Goal: Task Accomplishment & Management: Manage account settings

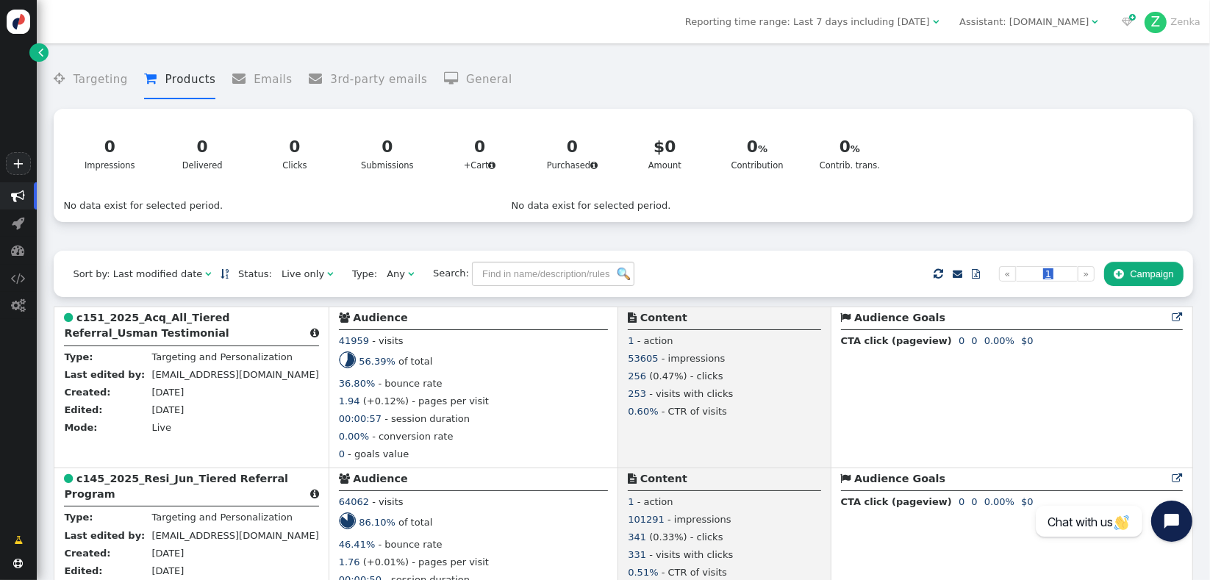
scroll to position [381, 0]
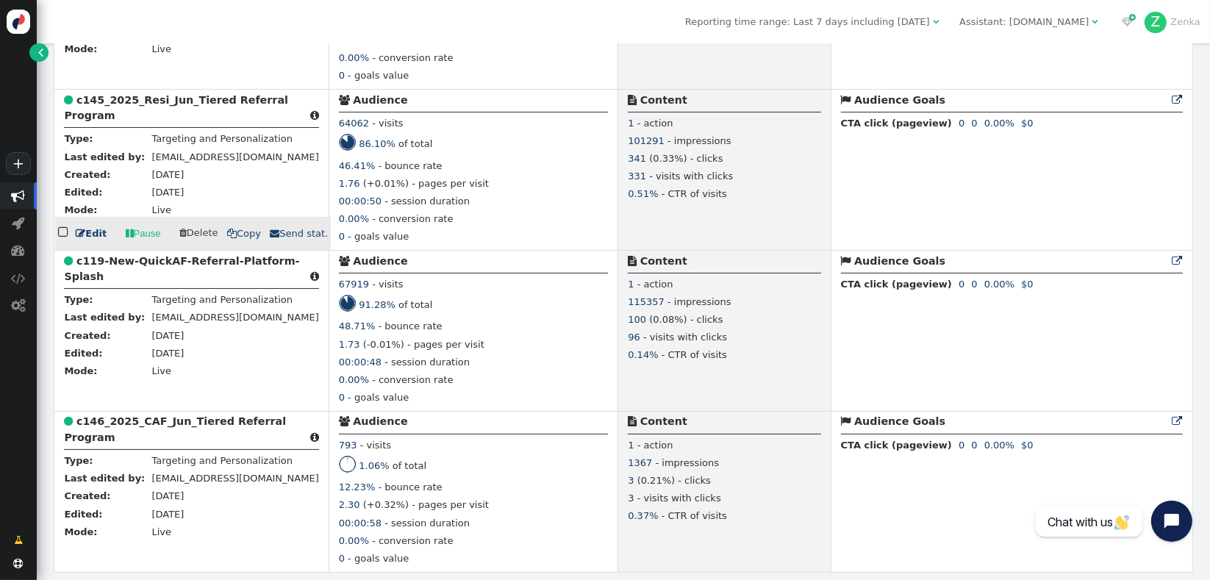
click at [190, 104] on b "c145_2025_Resi_Jun_Tiered Referral Program" at bounding box center [176, 107] width 224 height 27
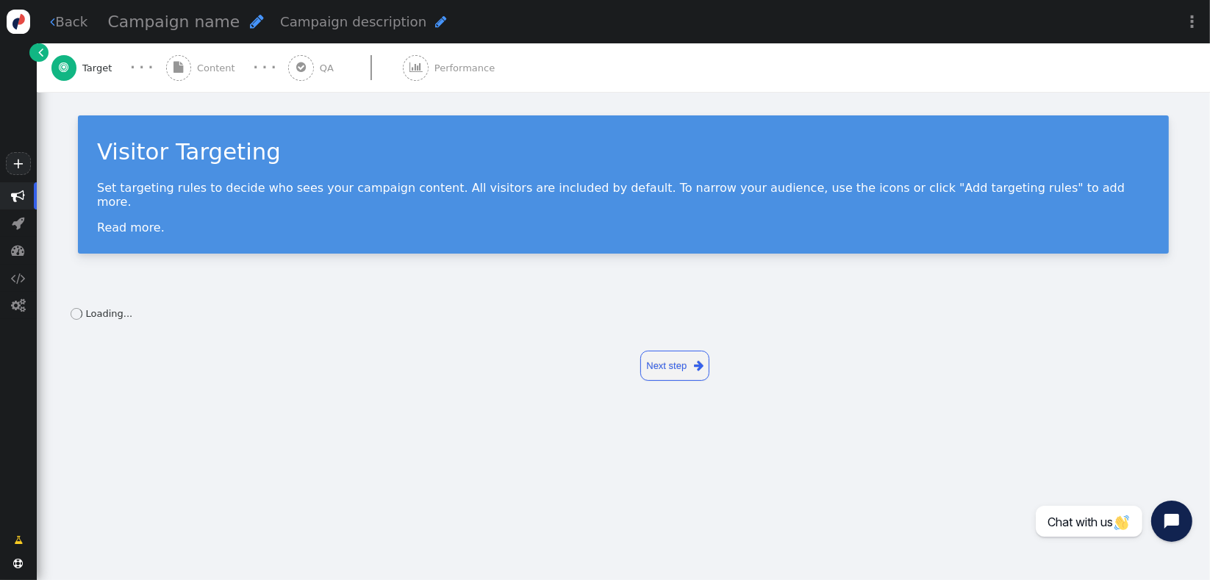
click at [189, 73] on span "" at bounding box center [179, 68] width 26 height 26
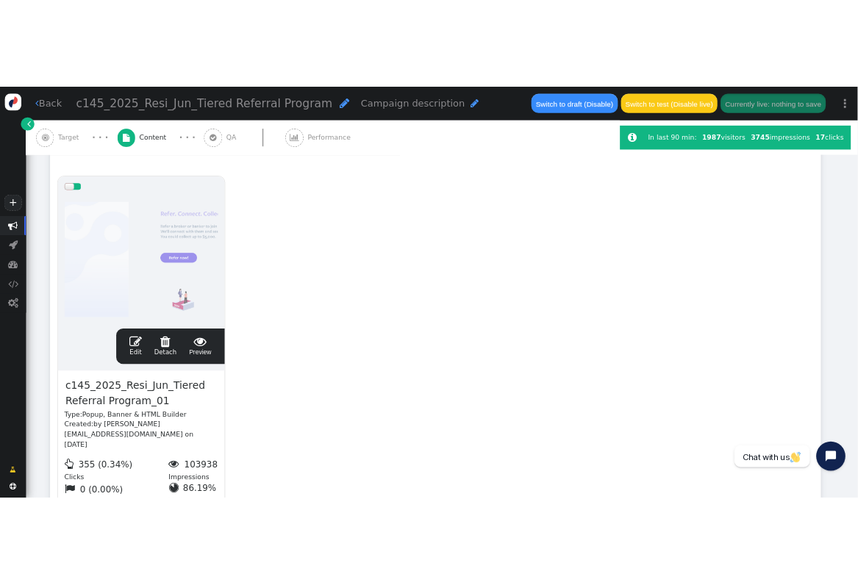
scroll to position [260, 0]
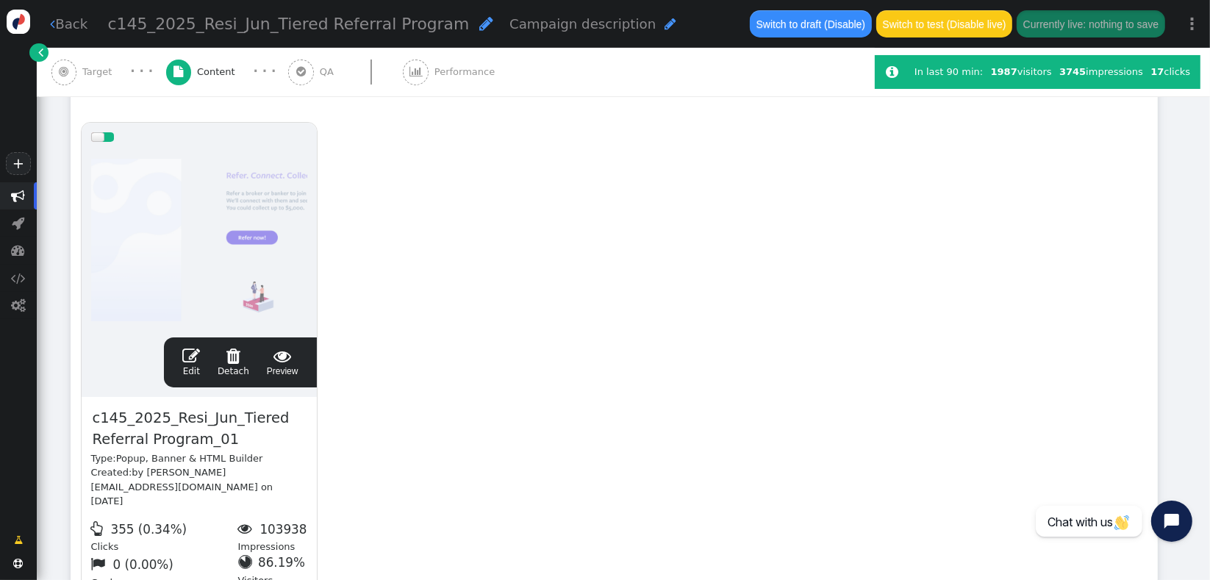
click at [199, 366] on link " Edit" at bounding box center [191, 362] width 18 height 31
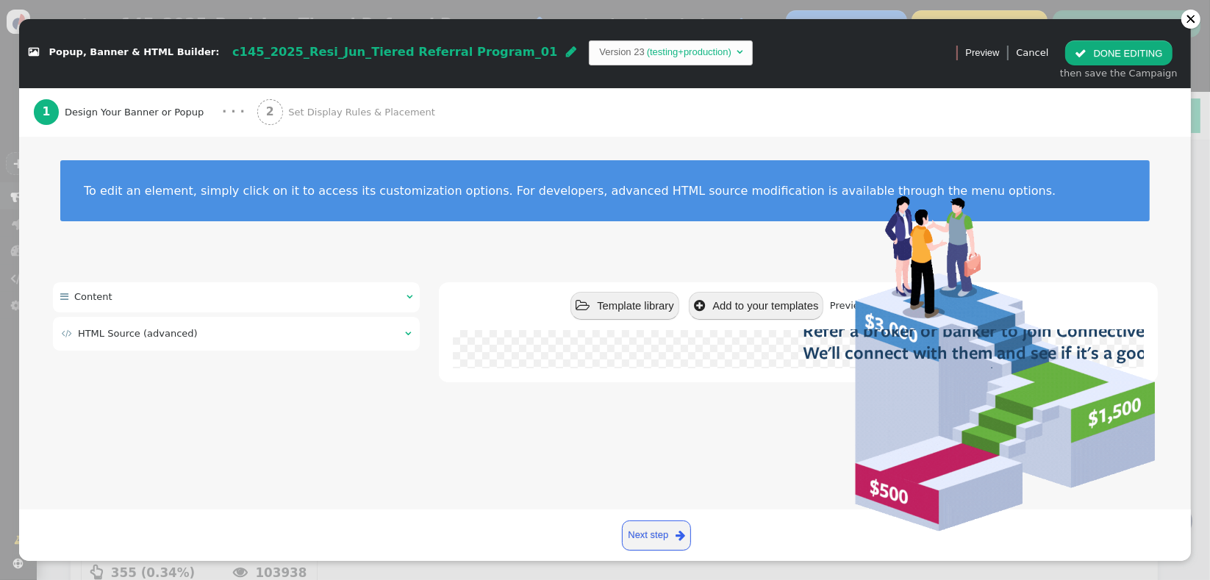
drag, startPoint x: 370, startPoint y: 108, endPoint x: 432, endPoint y: 118, distance: 62.5
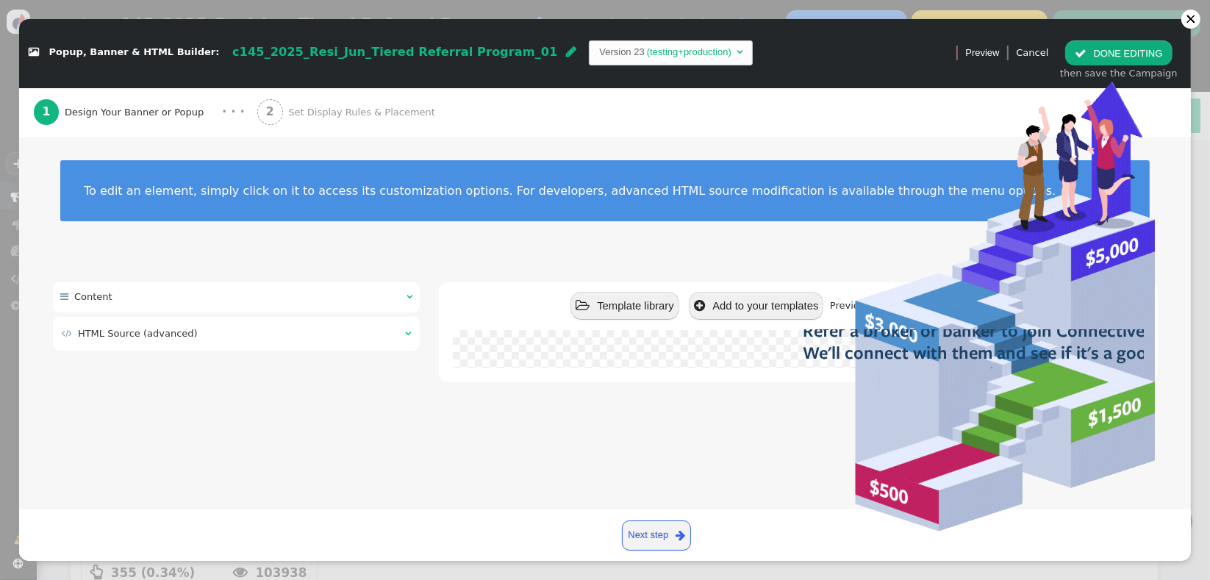
click at [370, 108] on span "Set Display Rules & Placement" at bounding box center [364, 112] width 152 height 15
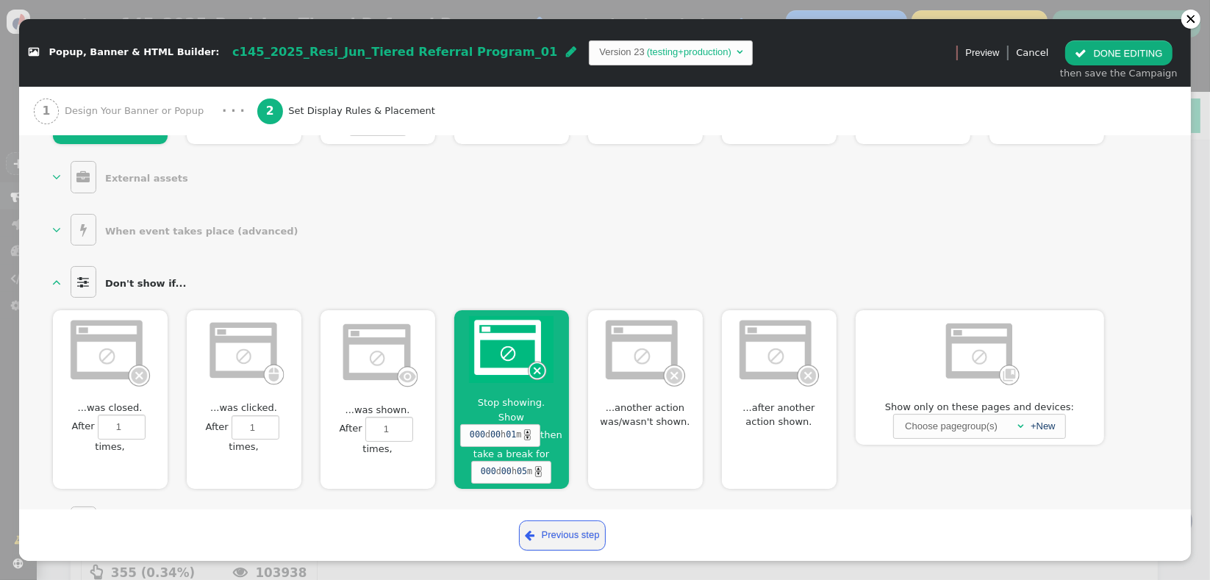
scroll to position [780, 0]
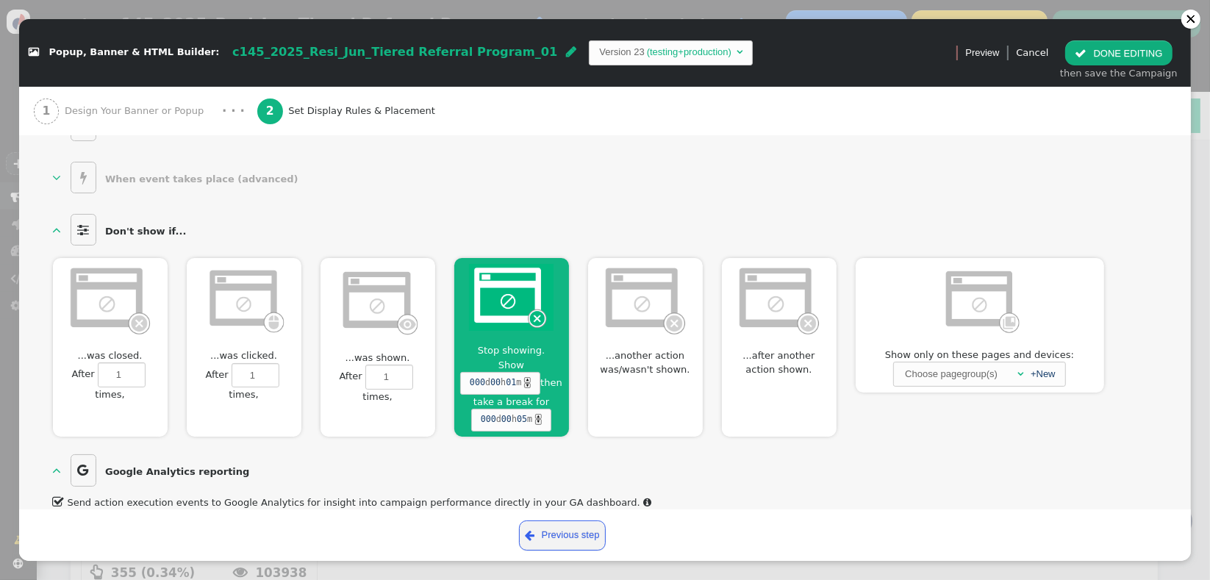
click at [419, 339] on div "...was shown.  After 1 times, Don't show for 0 sessions" at bounding box center [377, 347] width 115 height 179
type input "1"
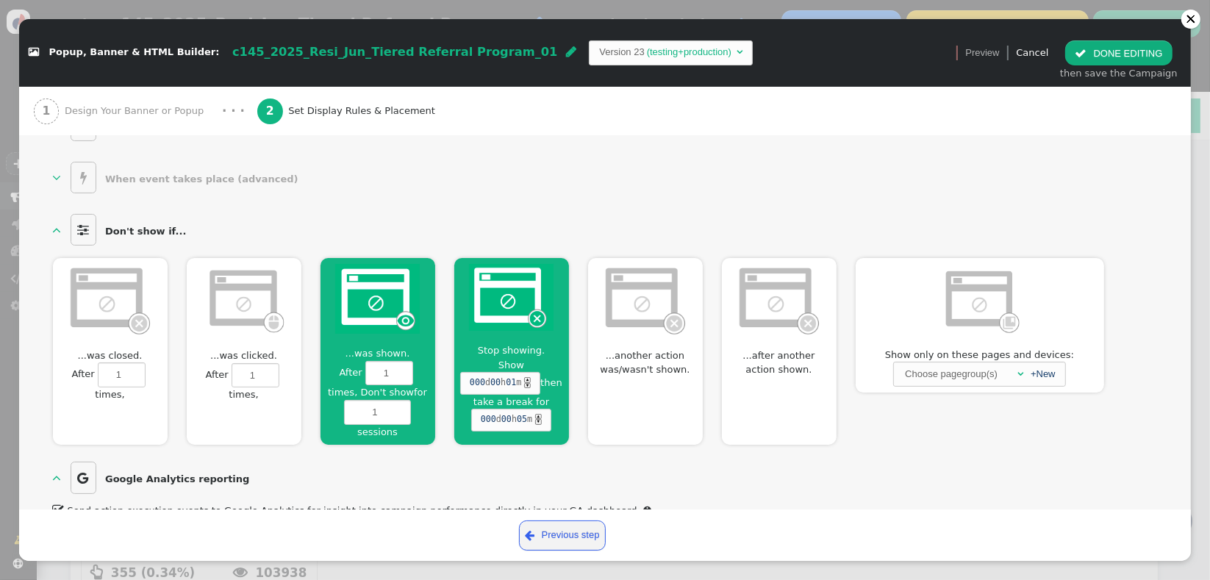
click at [659, 368] on div "...another action was/wasn't shown. Show if passed at least 00 d 00 h 00 m ▲ ▼ …" at bounding box center [645, 351] width 115 height 187
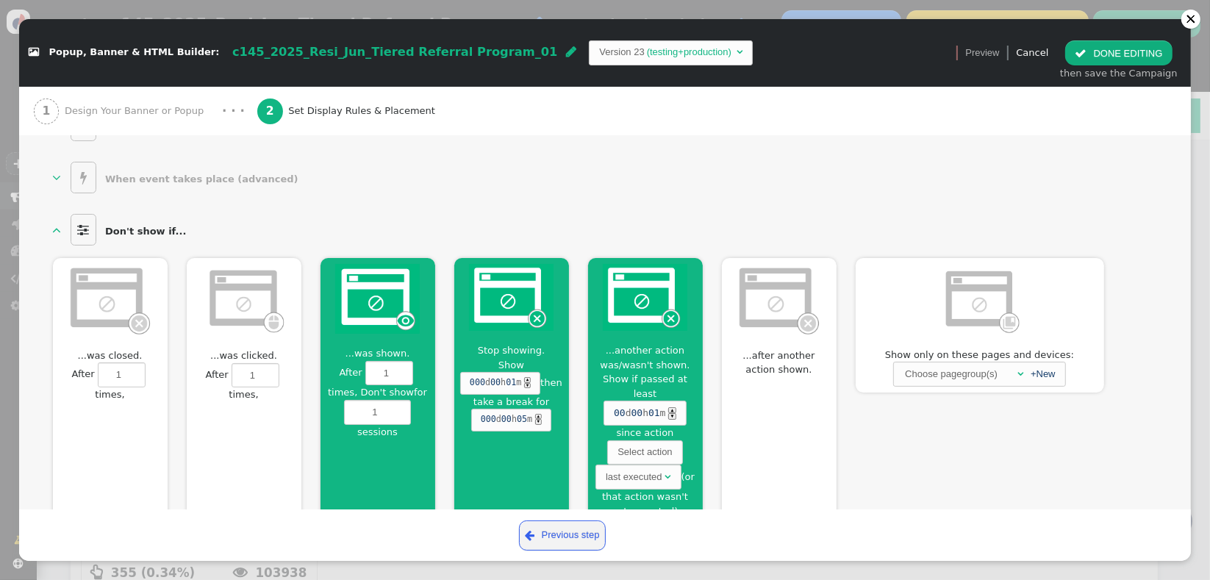
click at [661, 350] on span "...another action was/wasn't shown." at bounding box center [645, 357] width 115 height 29
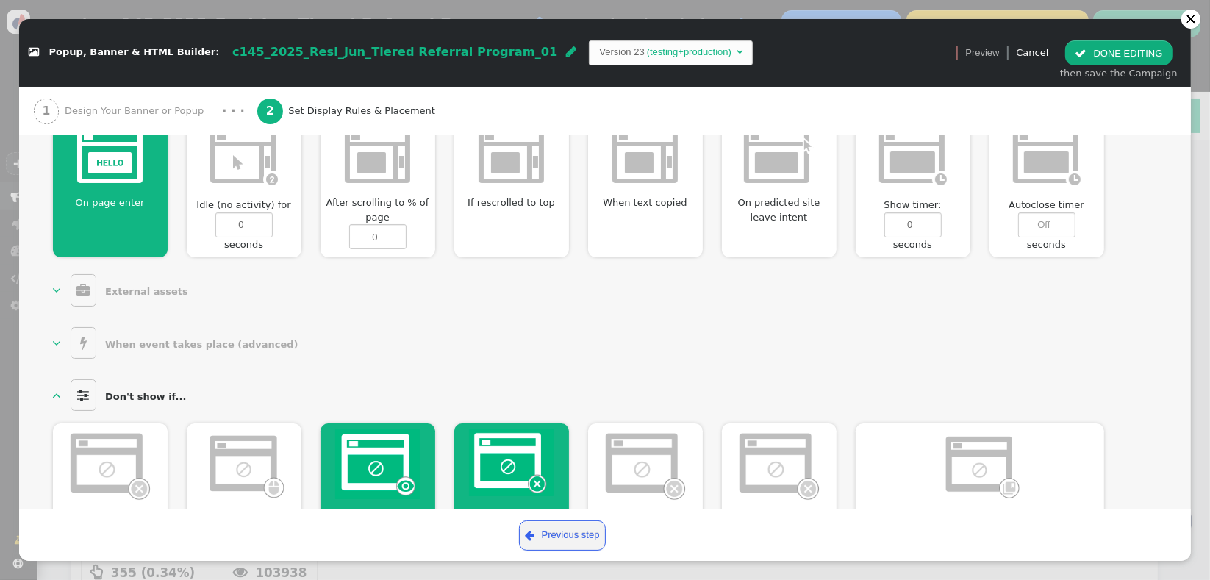
scroll to position [788, 0]
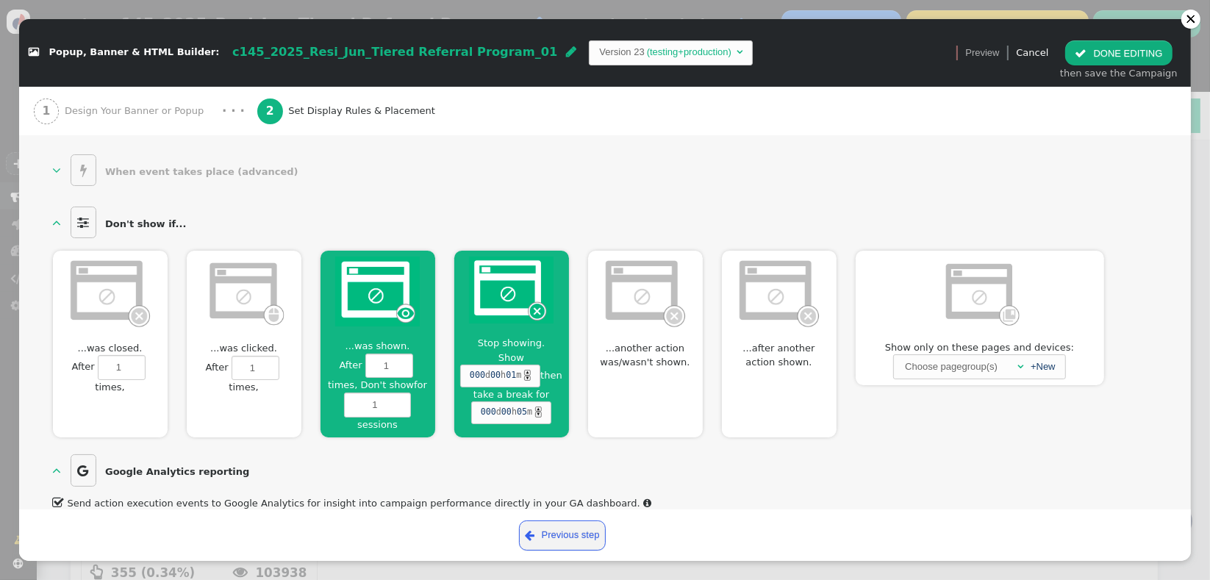
click at [545, 336] on span "Stop showing." at bounding box center [511, 343] width 79 height 15
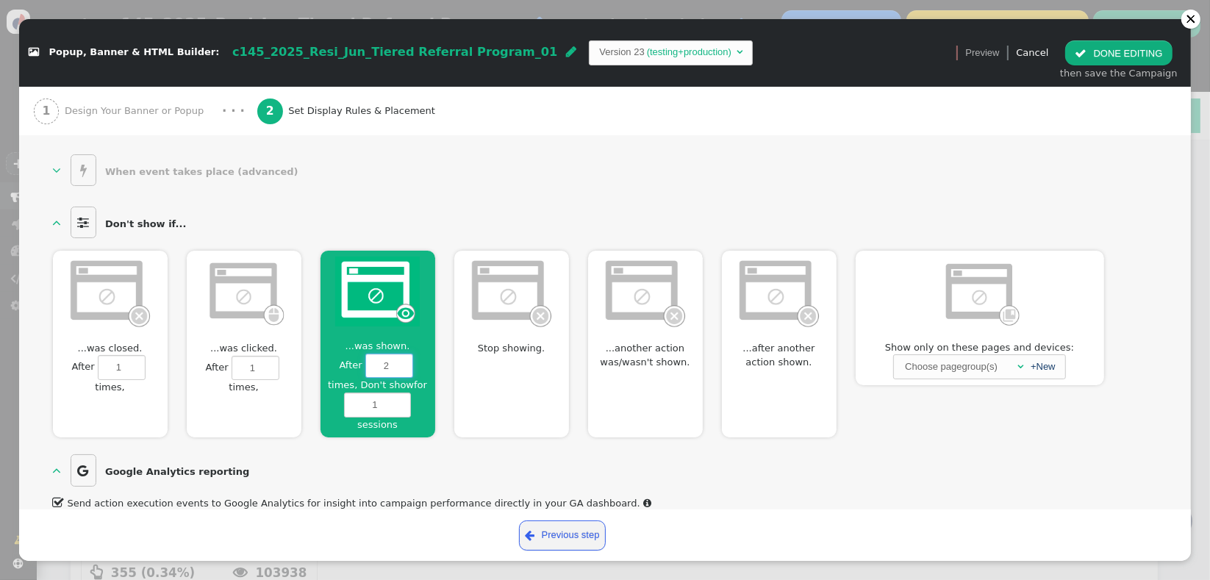
click at [401, 353] on input "2" at bounding box center [389, 365] width 48 height 25
type input "3"
click at [401, 353] on input "3" at bounding box center [389, 365] width 48 height 25
click at [451, 184] on div "  Display settings  Where to show content. You can choose popup or placehold…" at bounding box center [605, 5] width 1104 height 1015
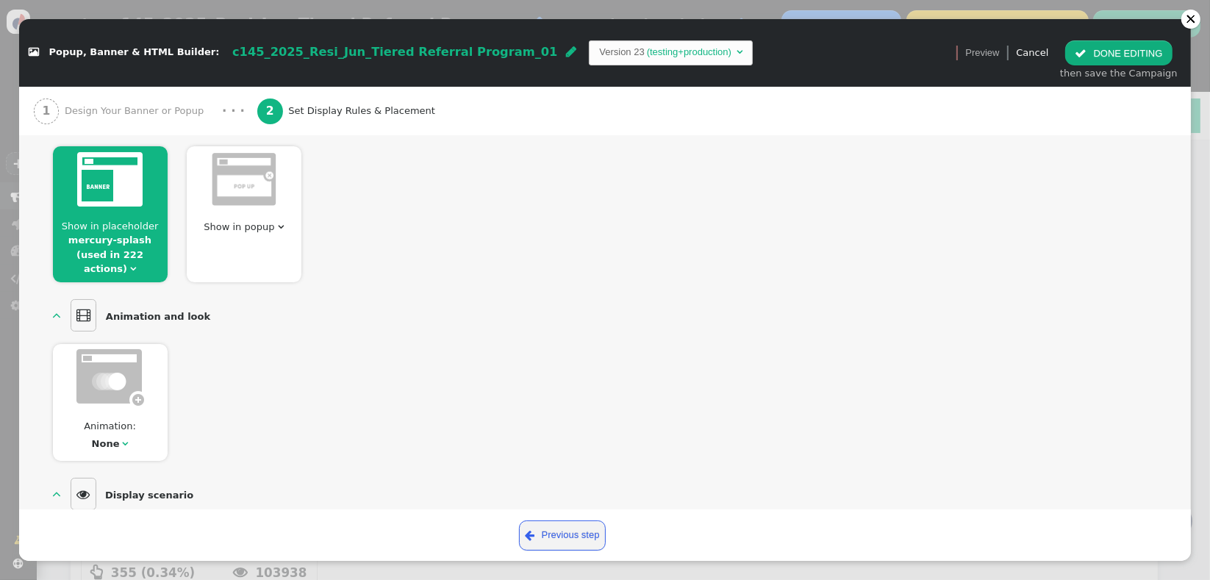
scroll to position [200, 0]
click at [136, 265] on span "" at bounding box center [133, 270] width 6 height 10
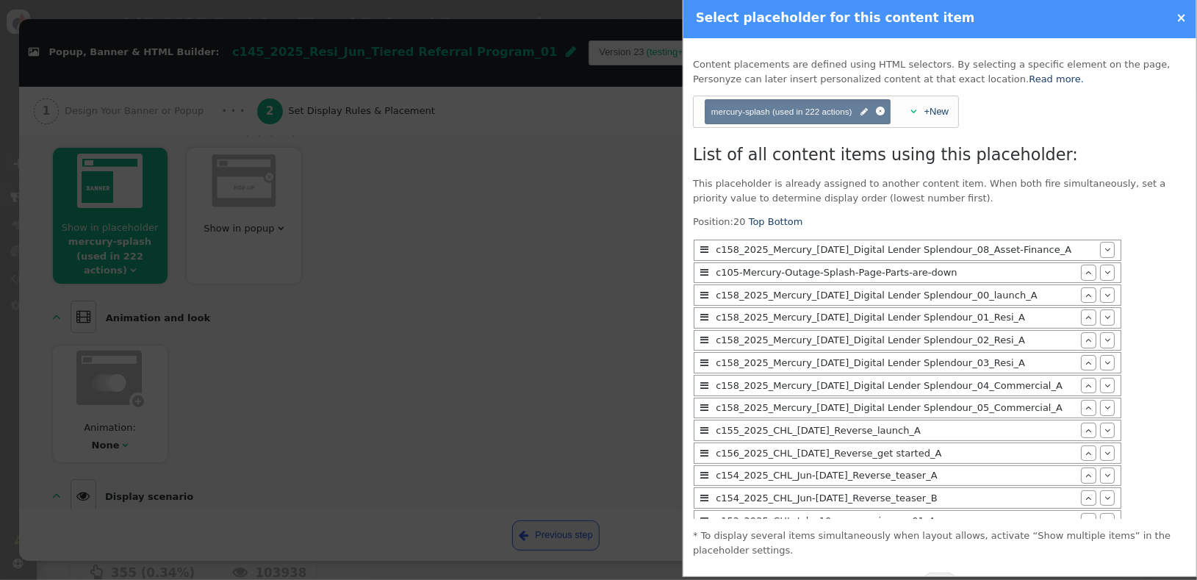
click at [327, 509] on div at bounding box center [598, 290] width 1197 height 580
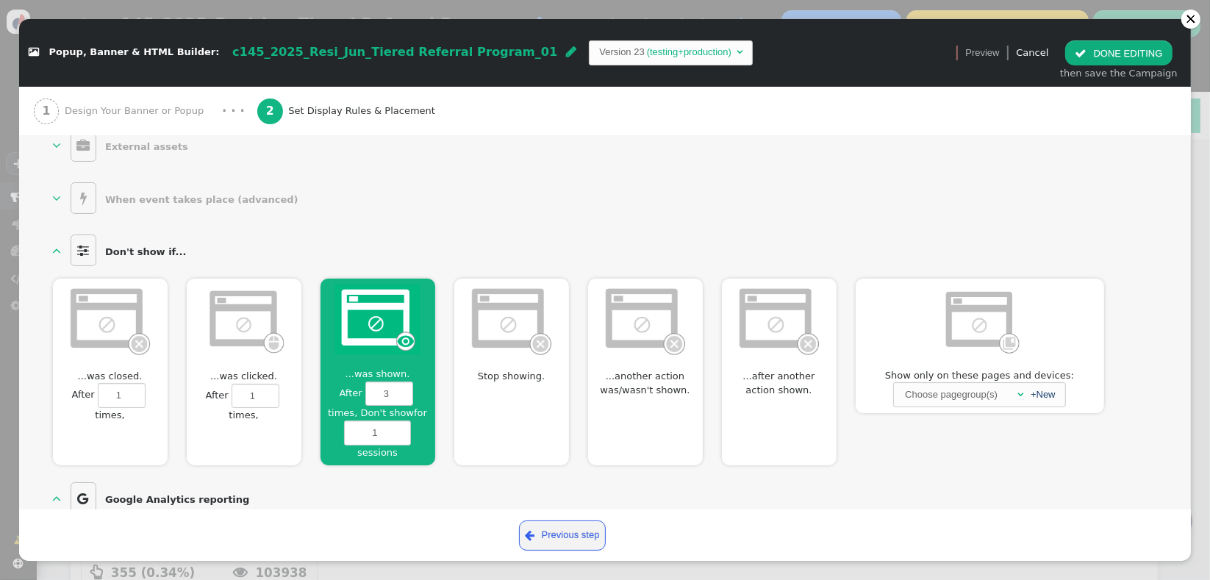
scroll to position [788, 0]
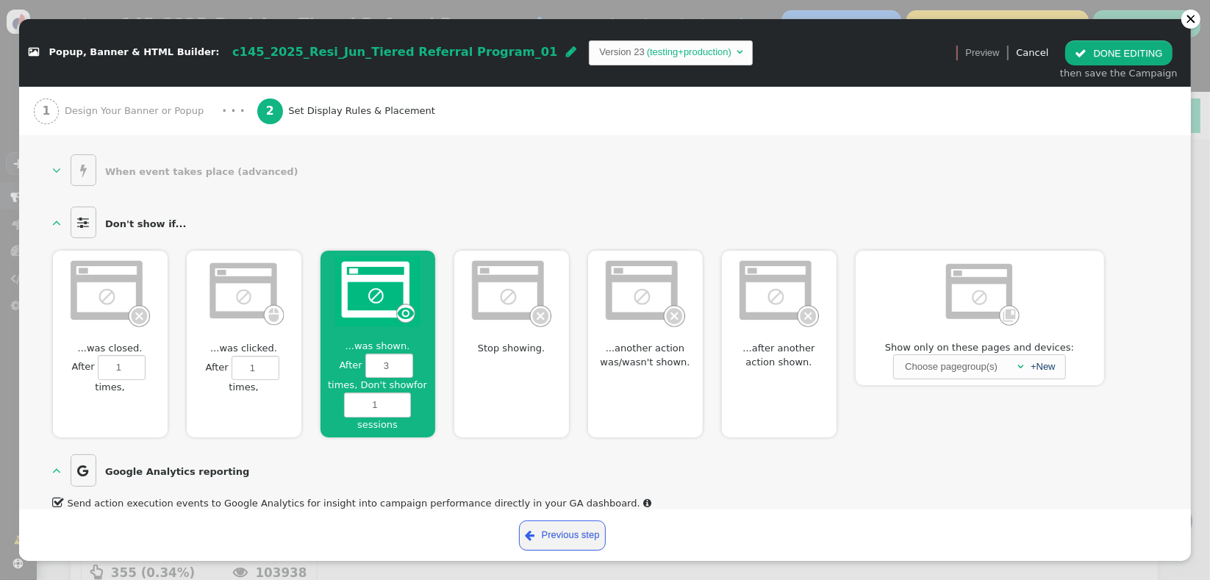
click at [495, 394] on div "Stop showing. Show 000 d 00 h 00 m ▲ ▼ then take a break for 000 d 00 h 00 m ▲ ▼" at bounding box center [511, 344] width 115 height 187
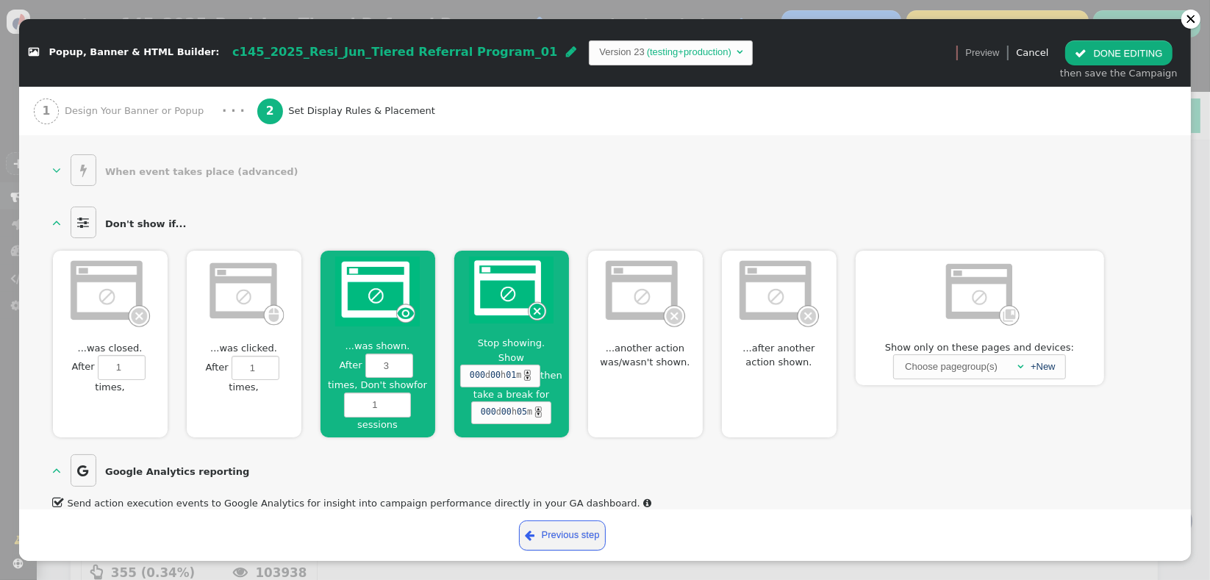
click at [538, 336] on span "Stop showing." at bounding box center [511, 343] width 79 height 15
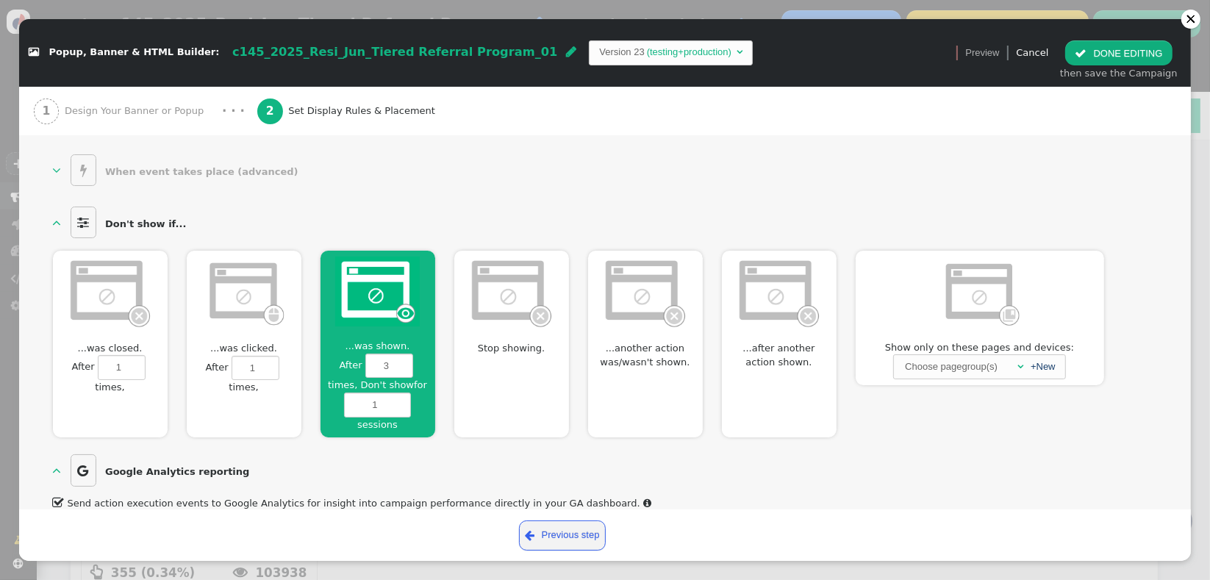
click at [632, 341] on span "...another action was/wasn't shown." at bounding box center [645, 355] width 115 height 29
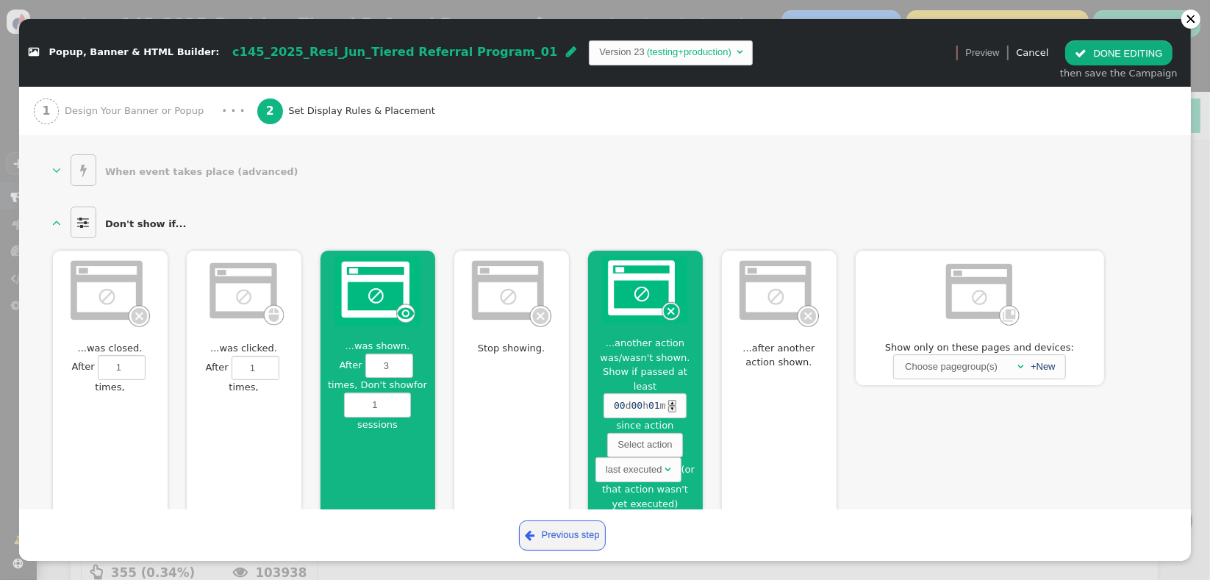
click at [681, 336] on span "...another action was/wasn't shown." at bounding box center [645, 350] width 115 height 29
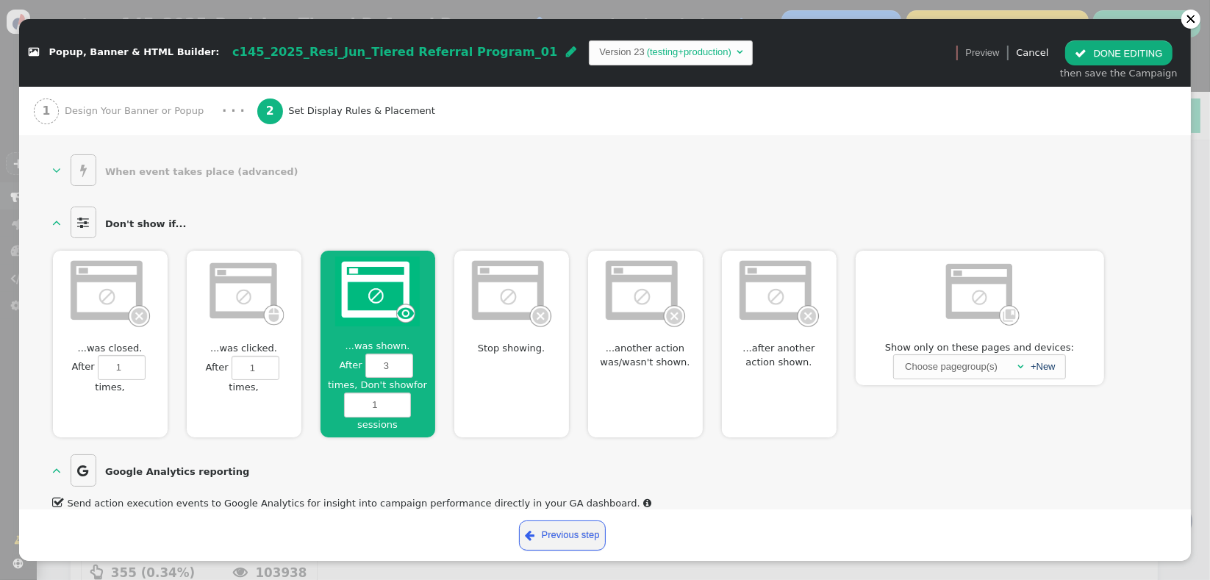
click at [144, 323] on div "...was closed.  After 1 times, Don't show for 0 sessions" at bounding box center [110, 344] width 115 height 187
type input "1"
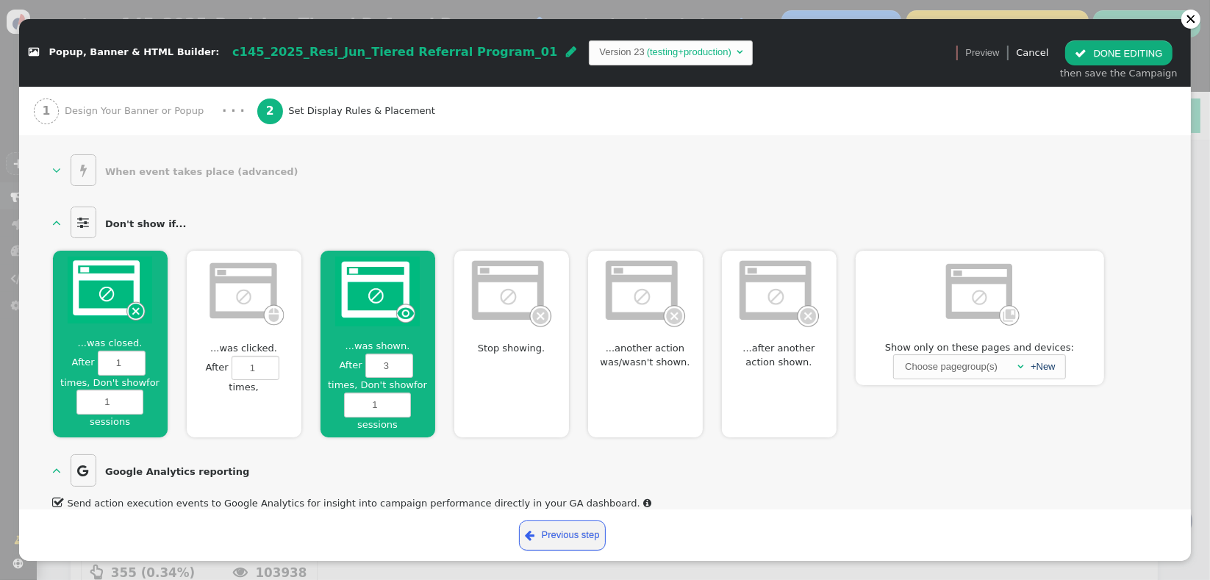
click at [145, 323] on div "...was closed.  After 1 times, Don't show for 1 sessions" at bounding box center [110, 344] width 115 height 187
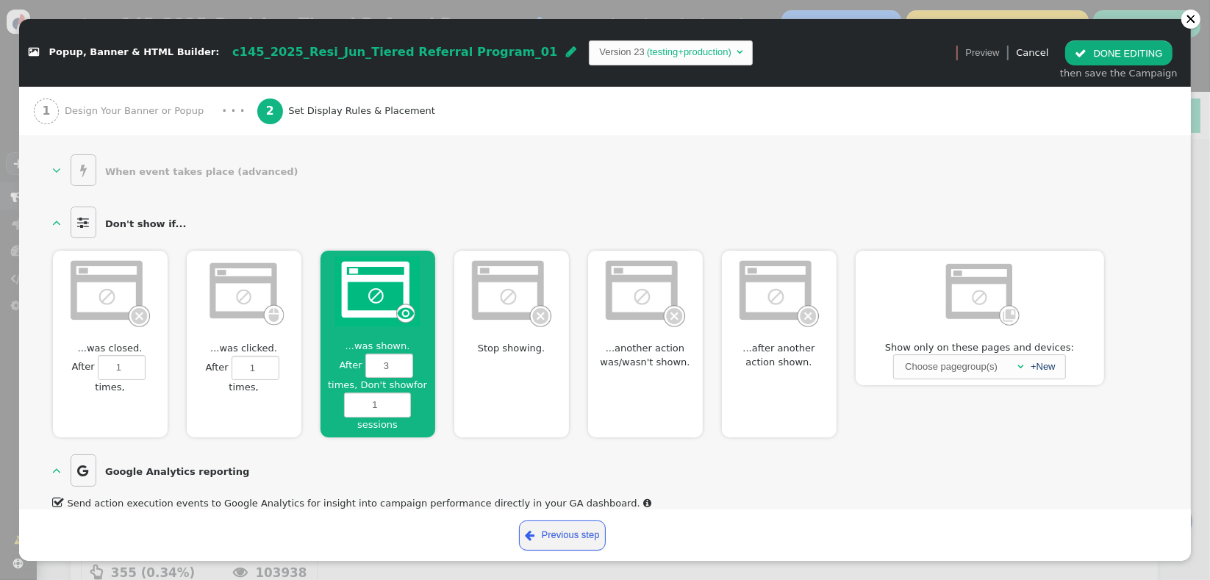
click at [215, 315] on div at bounding box center [244, 294] width 115 height 87
type input "1"
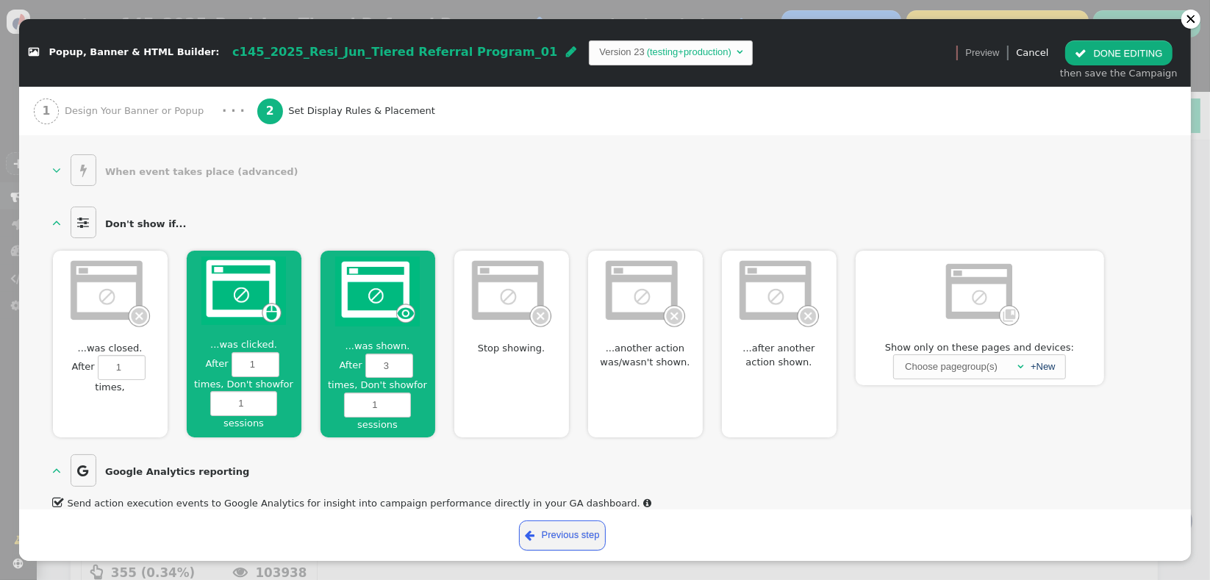
click at [215, 315] on div at bounding box center [244, 293] width 115 height 84
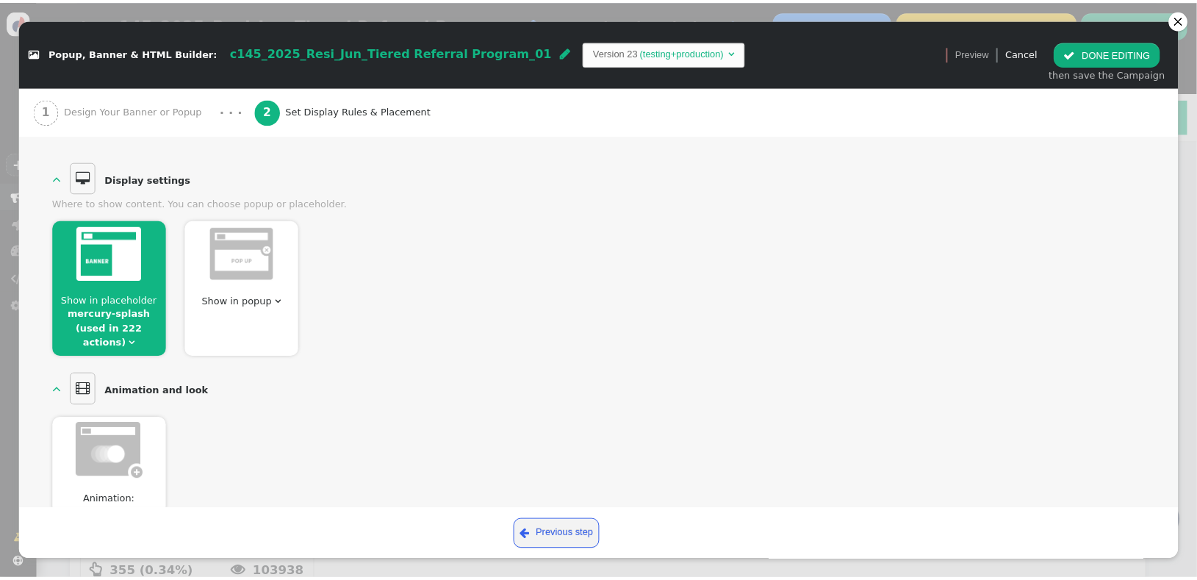
scroll to position [134, 0]
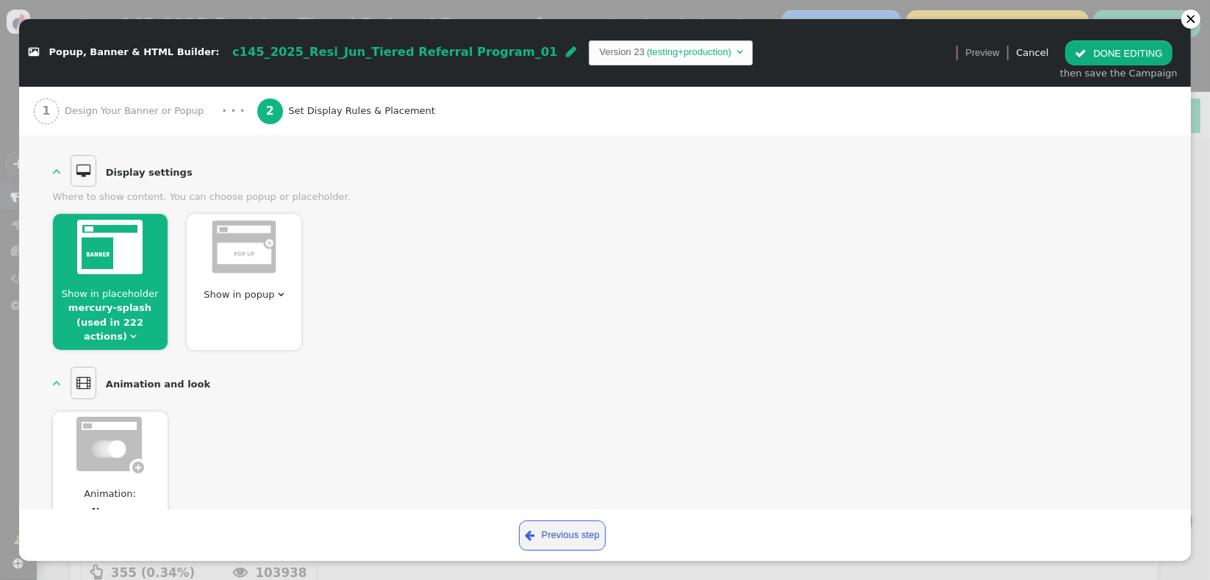
click at [147, 324] on span "Show in placeholder mercury-splash (used in 222 actions) " at bounding box center [110, 315] width 115 height 57
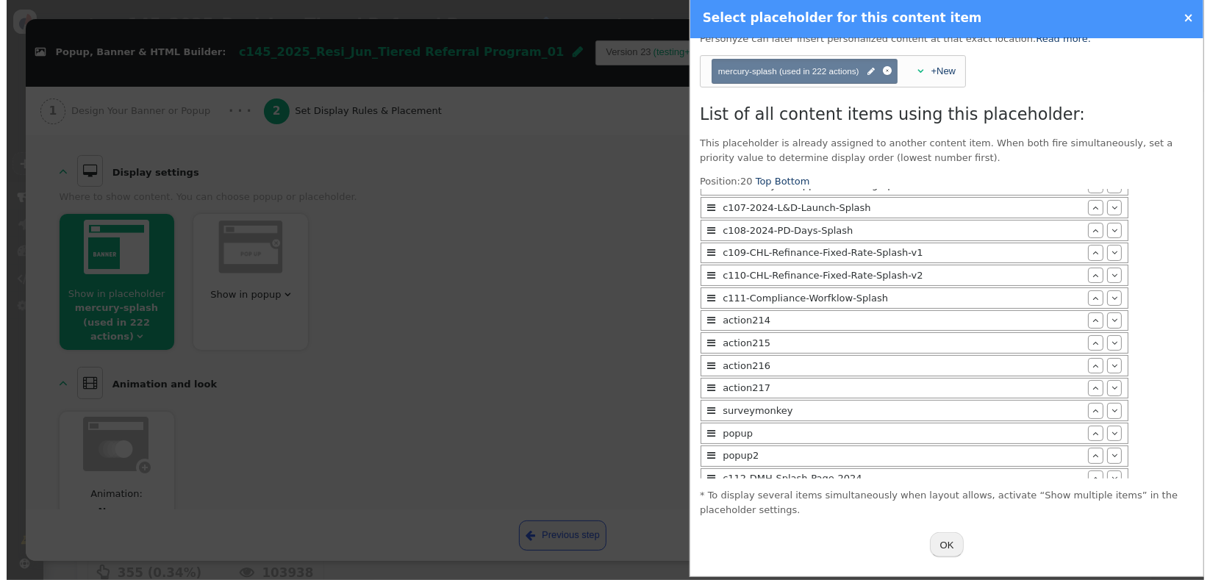
scroll to position [4663, 0]
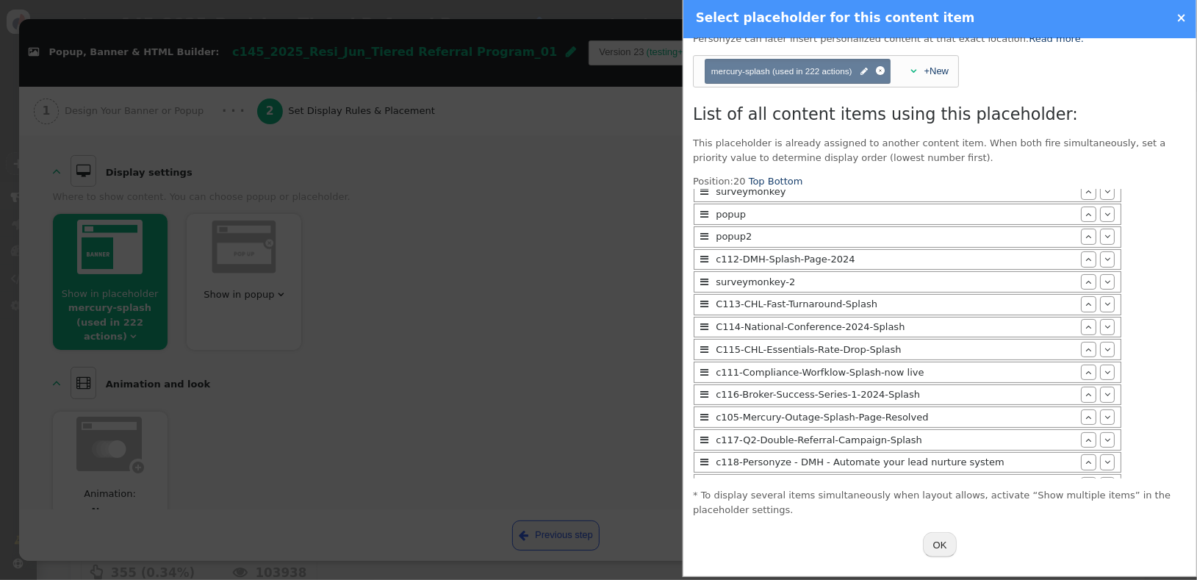
click at [446, 464] on div at bounding box center [598, 290] width 1197 height 580
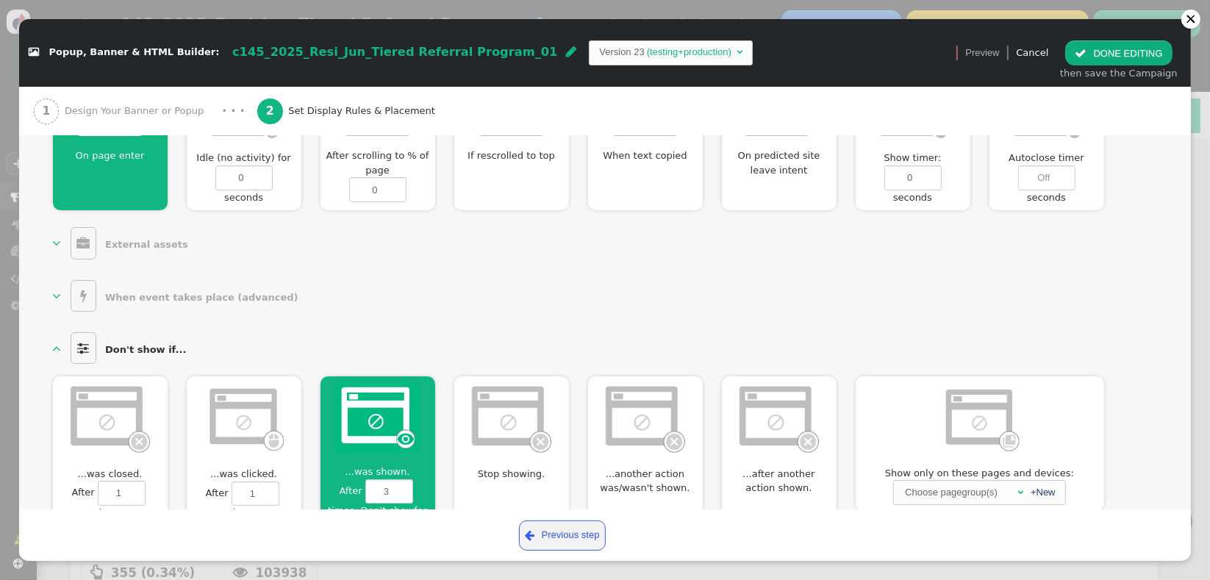
scroll to position [659, 0]
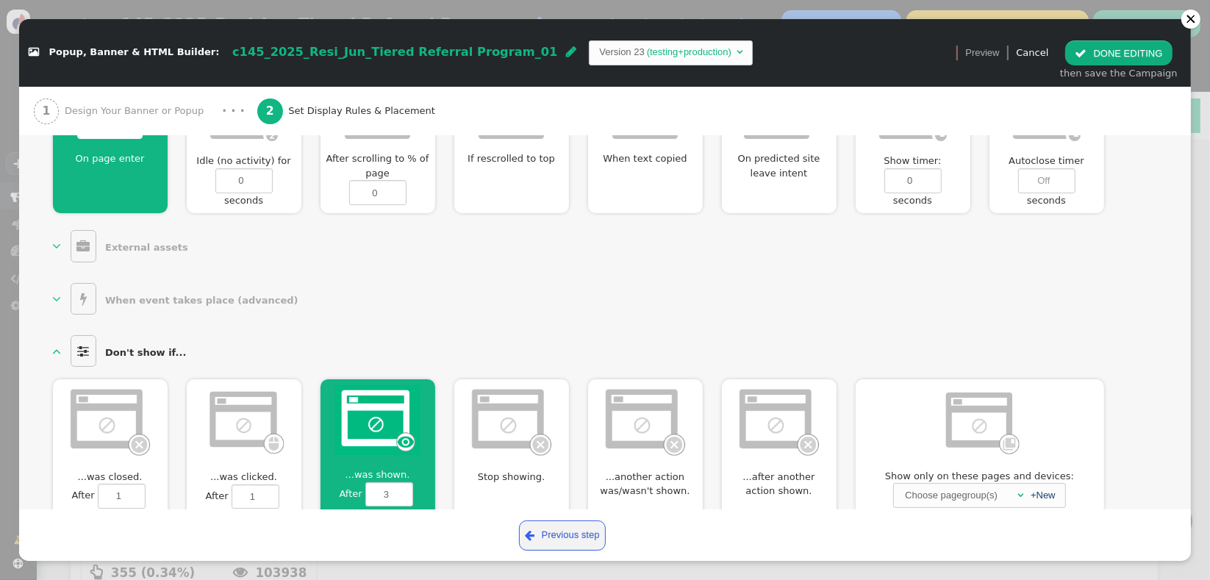
click at [182, 295] on b "When event takes place (advanced)" at bounding box center [201, 300] width 193 height 11
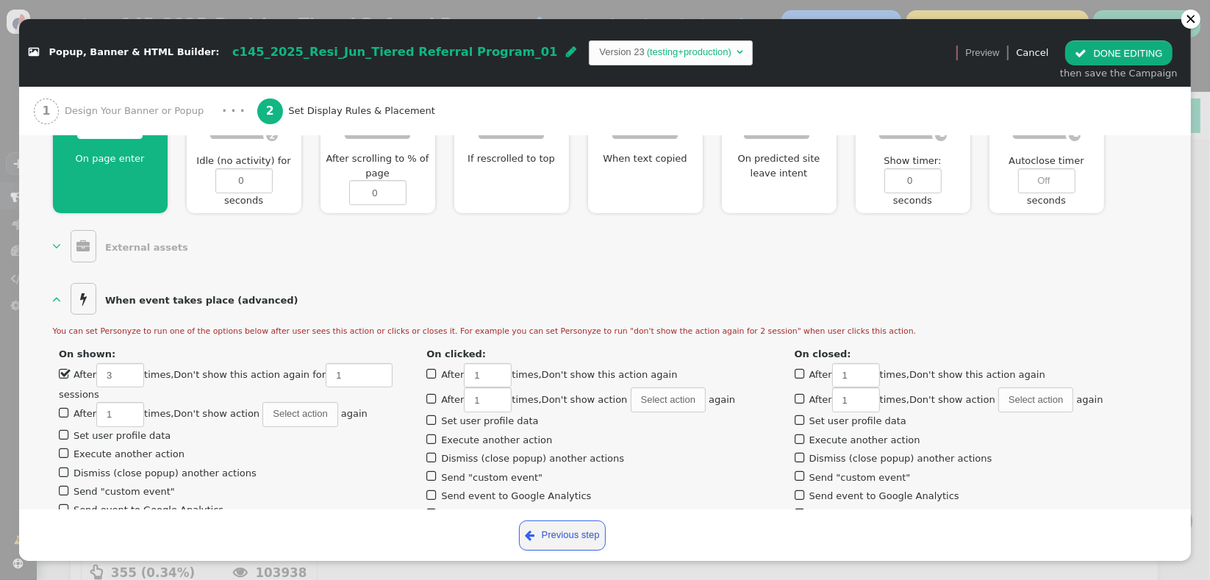
click at [1198, 399] on div " Popup, Banner & HTML Builder: c145_2025_Resi_Jun_Tiered Referral Program_01 …" at bounding box center [605, 290] width 1210 height 580
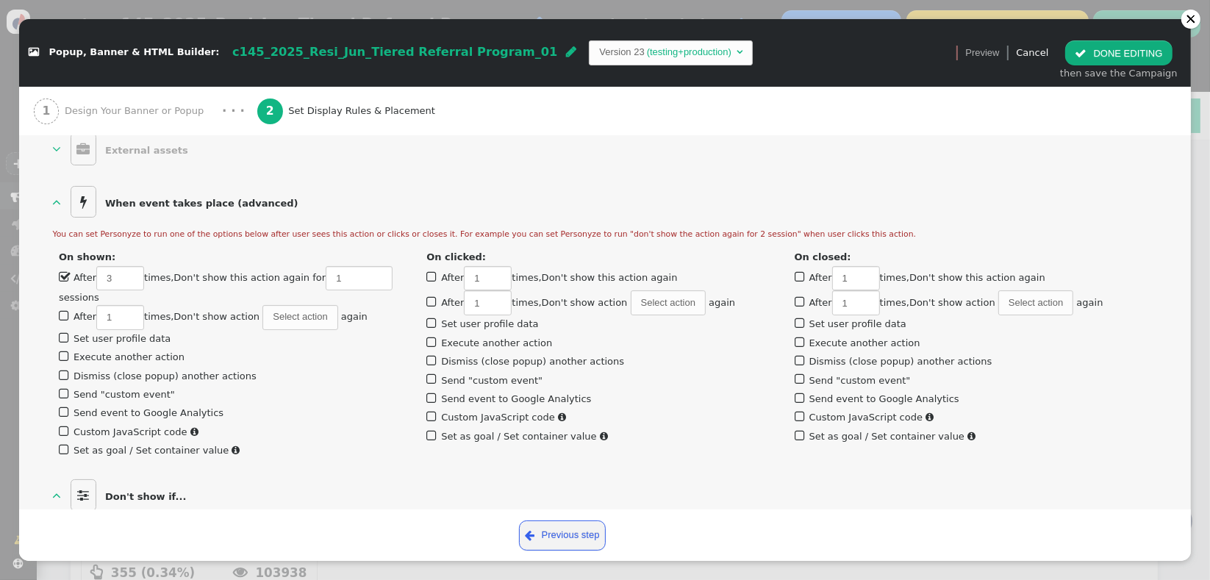
scroll to position [764, 0]
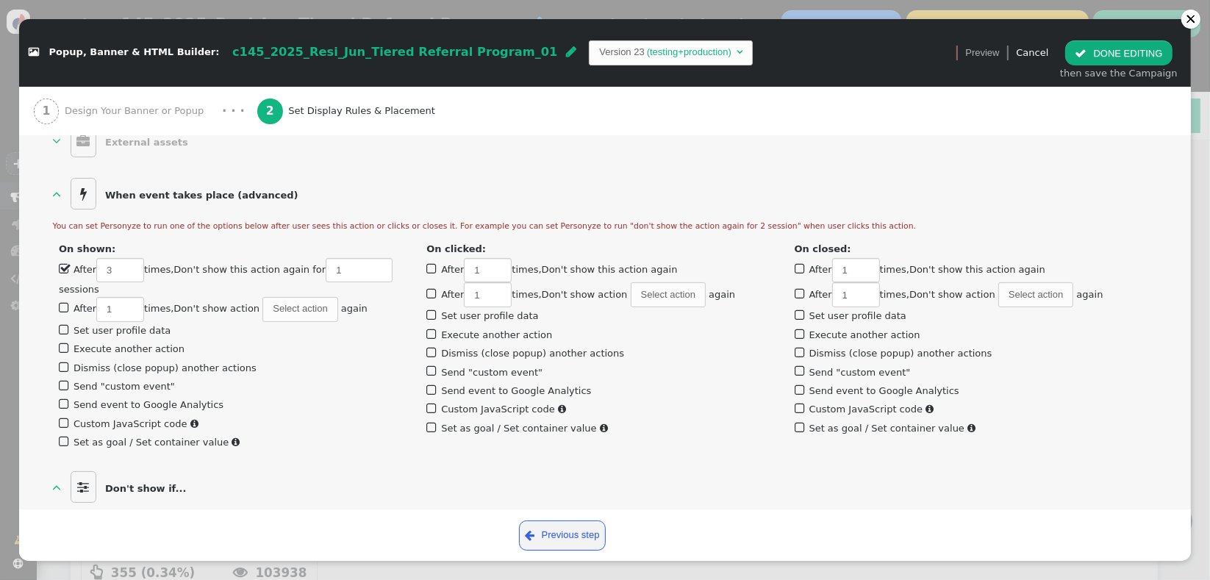
click at [65, 339] on span "" at bounding box center [65, 348] width 12 height 18
click at [198, 340] on span "(Not set)" at bounding box center [215, 352] width 57 height 25
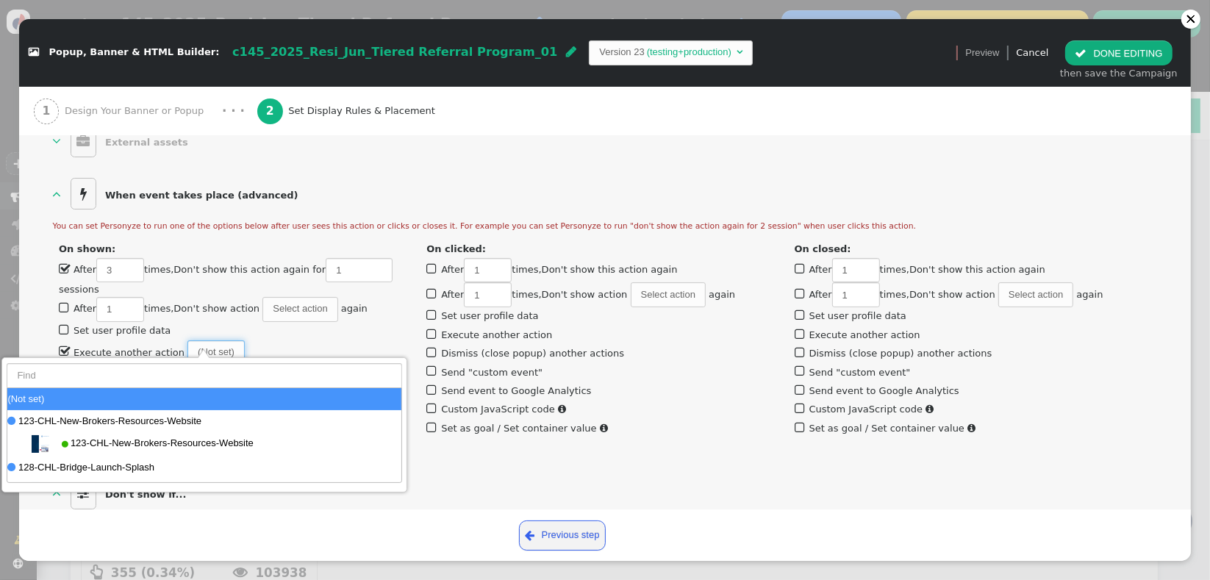
click at [198, 340] on span "(Not set)" at bounding box center [215, 352] width 57 height 25
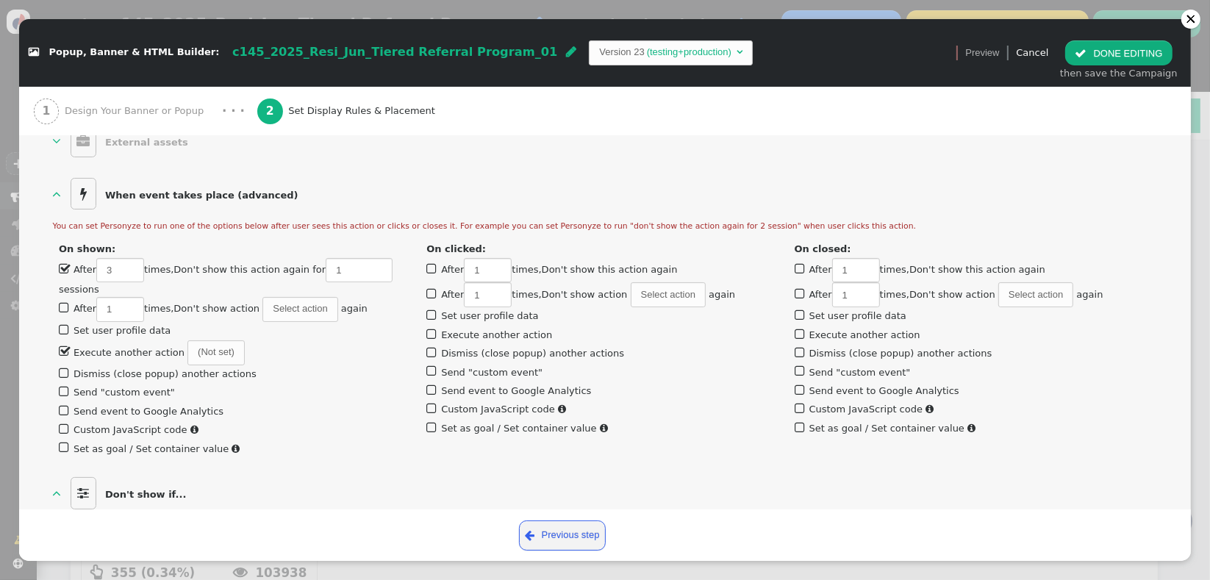
click at [62, 342] on span "" at bounding box center [65, 351] width 12 height 18
click at [35, 450] on div "  Display settings  Where to show content. You can choose popup or placehold…" at bounding box center [604, 137] width 1171 height 1280
